Goal: Find specific page/section

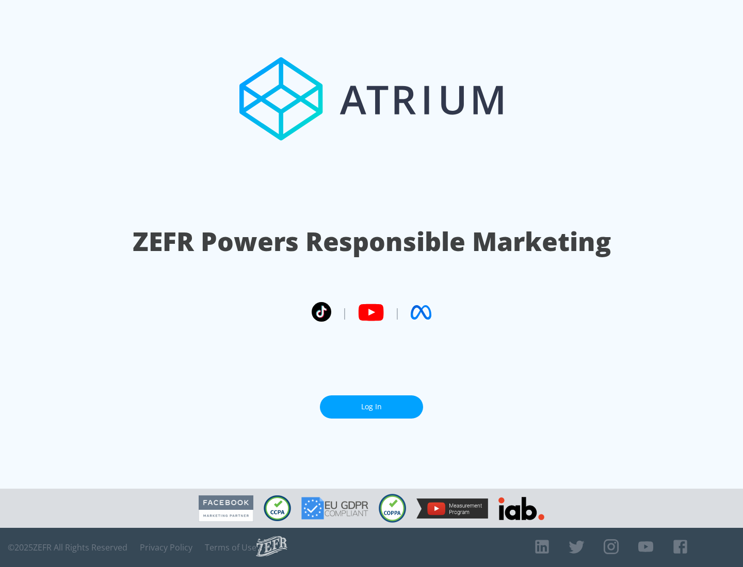
click at [371, 407] on link "Log In" at bounding box center [371, 407] width 103 height 23
